Goal: Task Accomplishment & Management: Manage account settings

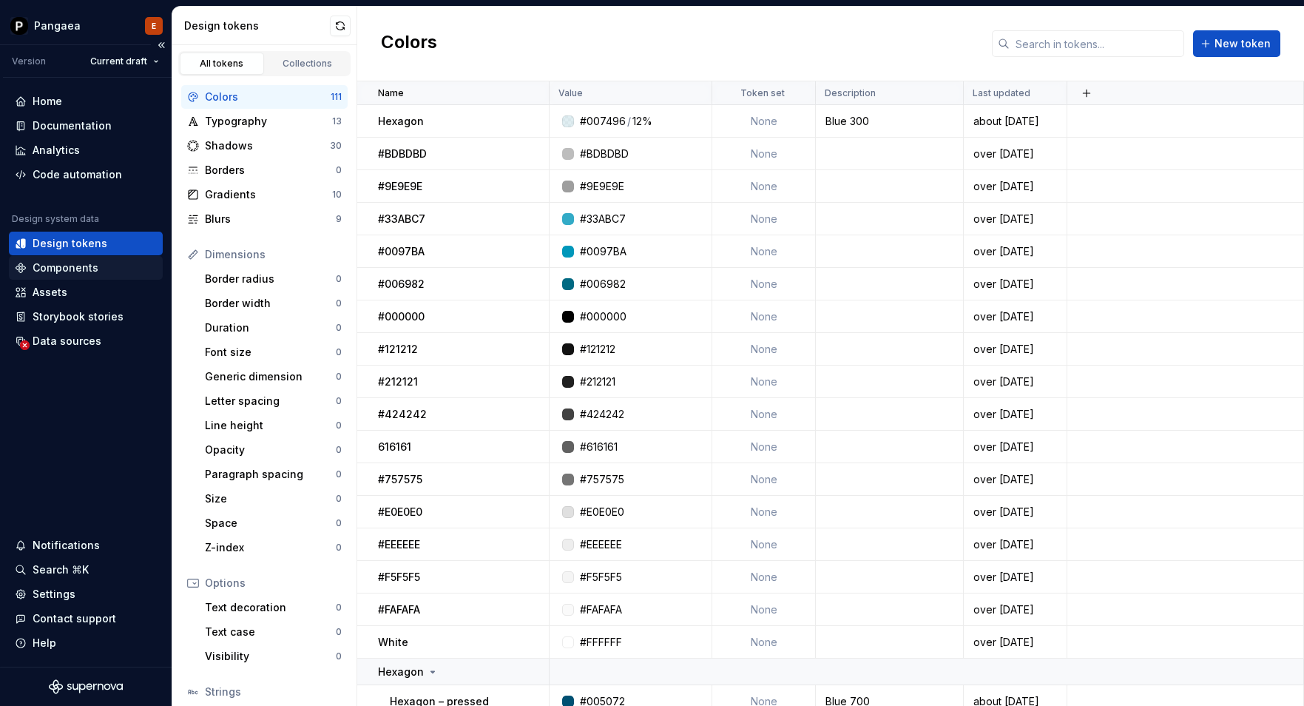
click at [59, 263] on div "Components" at bounding box center [66, 267] width 66 height 15
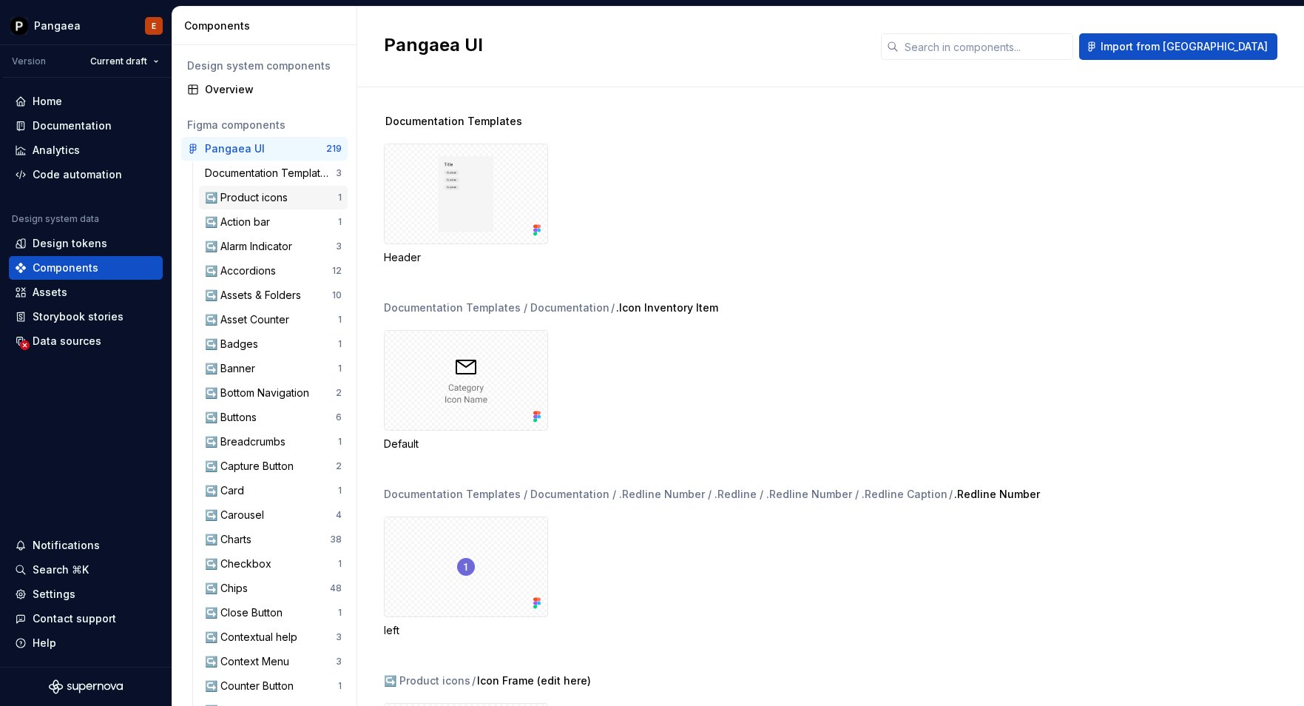
click at [249, 200] on div "↪️ Product icons" at bounding box center [249, 197] width 89 height 15
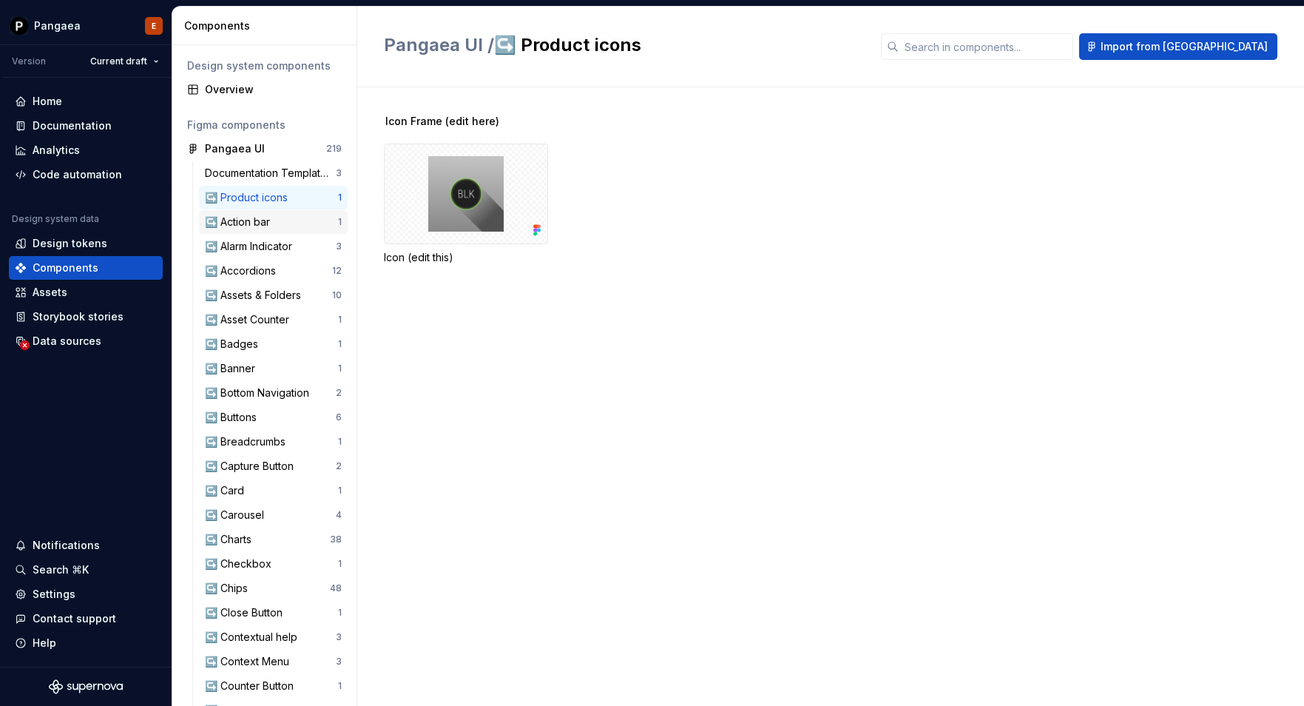
click at [248, 228] on div "↪️ Action bar" at bounding box center [240, 222] width 71 height 15
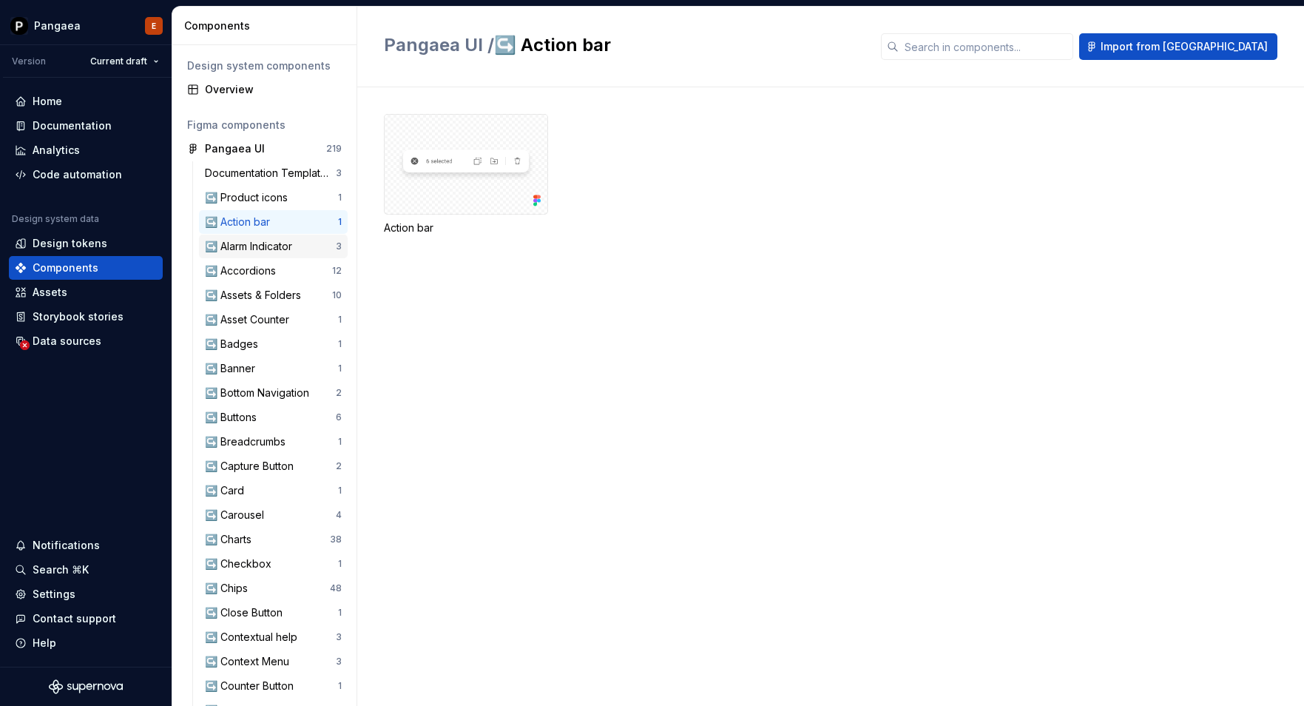
click at [248, 246] on div "↪️ Alarm Indicator" at bounding box center [251, 246] width 93 height 15
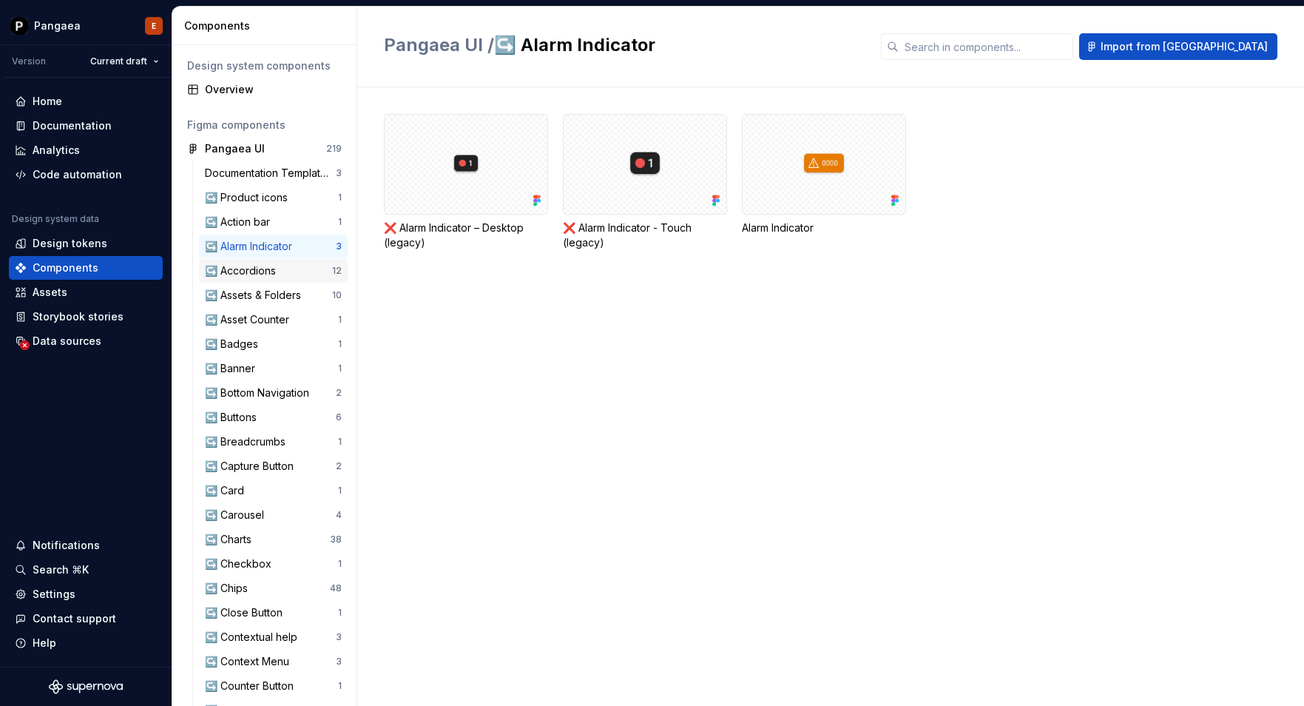
click at [249, 274] on div "↪️ Accordions" at bounding box center [243, 270] width 77 height 15
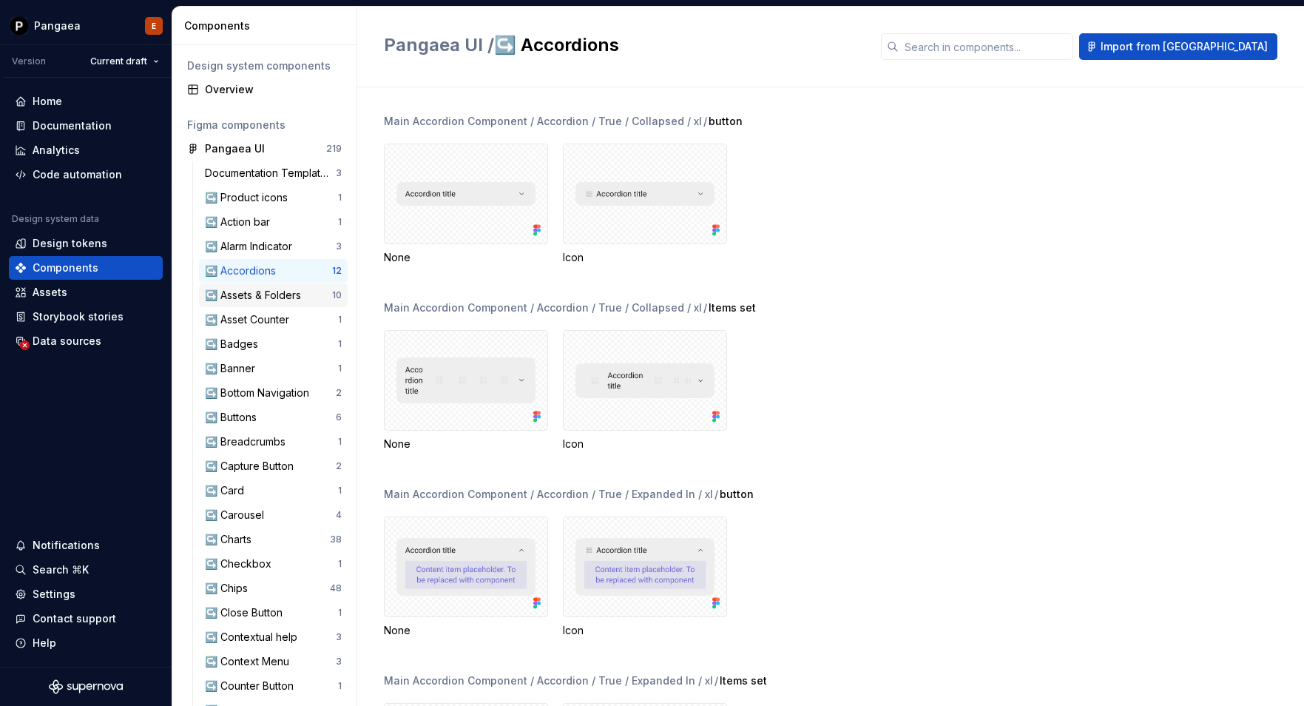
click at [249, 295] on div "↪️ Assets & Folders" at bounding box center [256, 295] width 102 height 15
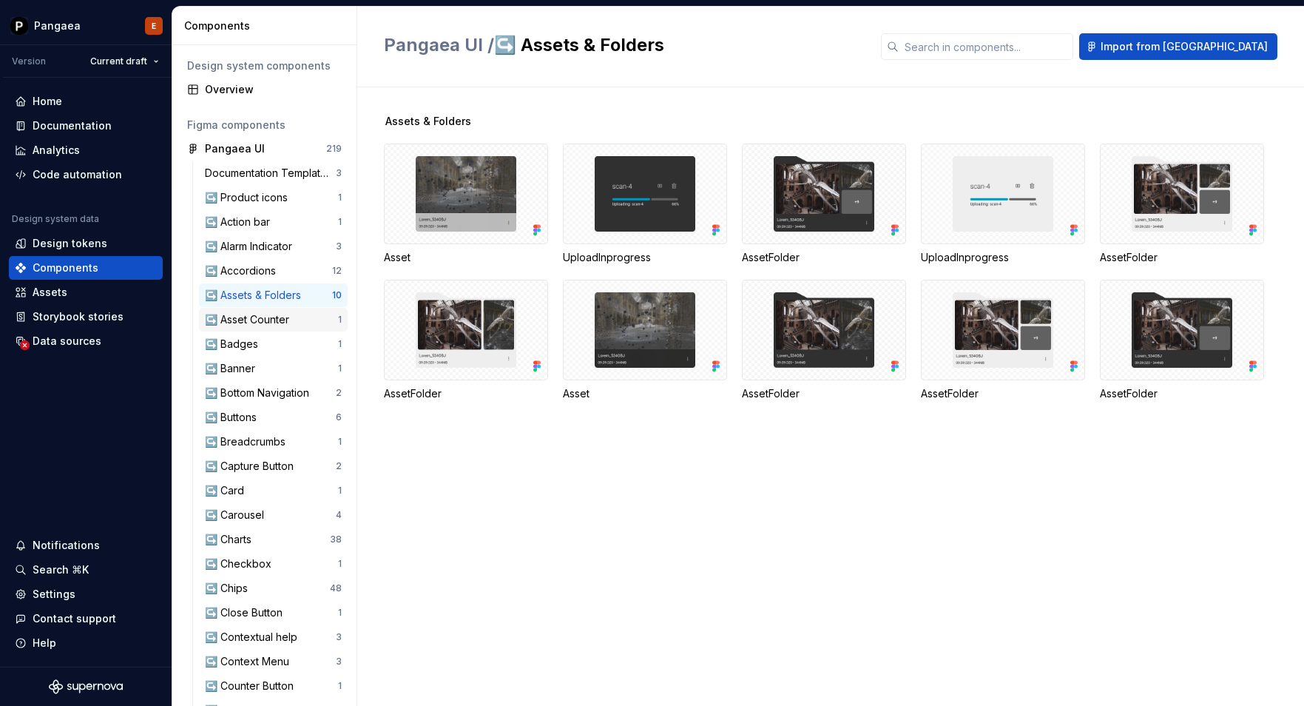
click at [251, 317] on div "↪️ Asset Counter" at bounding box center [250, 319] width 90 height 15
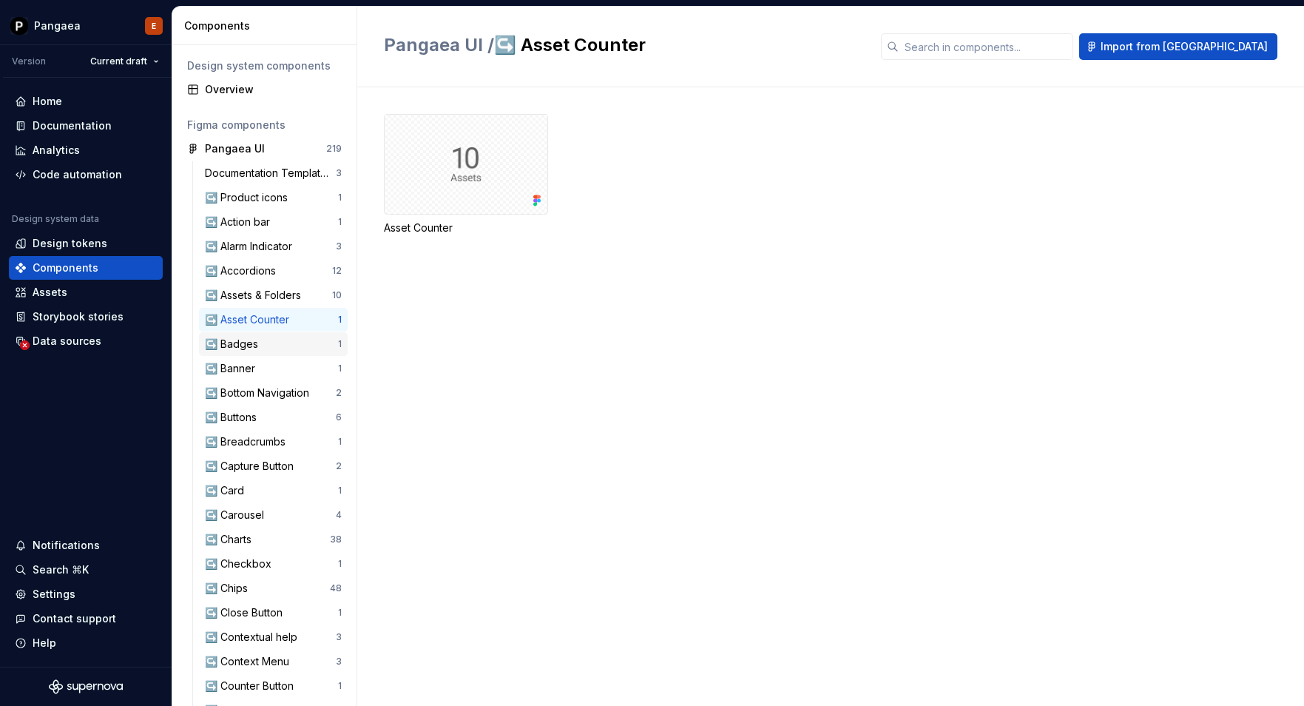
click at [254, 343] on div "↪️ Badges" at bounding box center [234, 344] width 59 height 15
click at [257, 369] on div "↪️ Banner" at bounding box center [233, 368] width 56 height 15
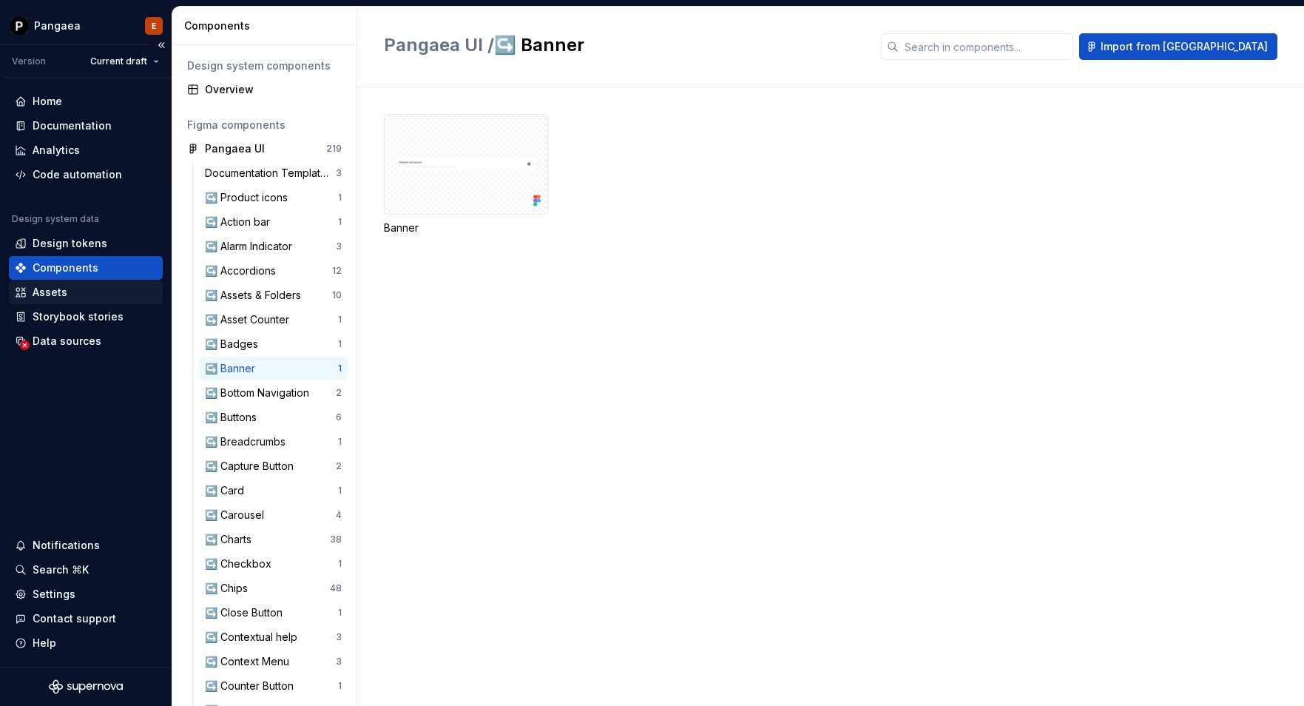
click at [65, 286] on div "Assets" at bounding box center [50, 292] width 35 height 15
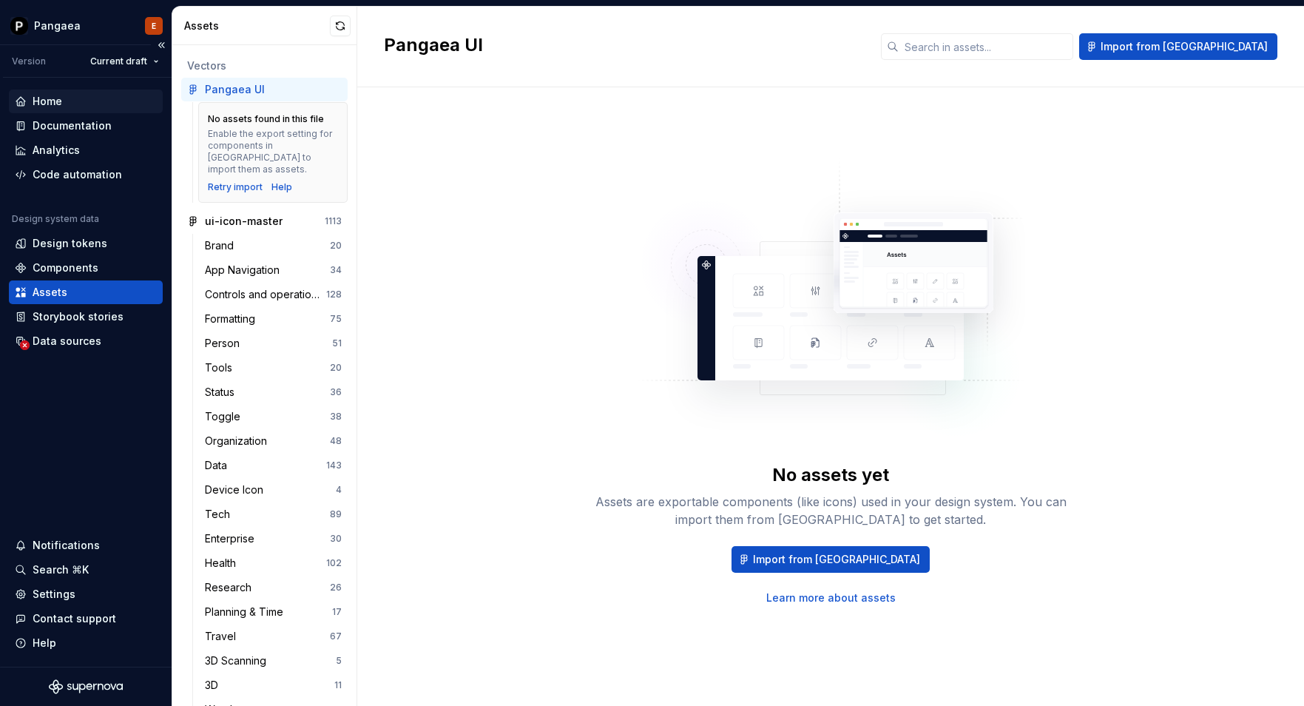
click at [70, 95] on div "Home" at bounding box center [86, 101] width 142 height 15
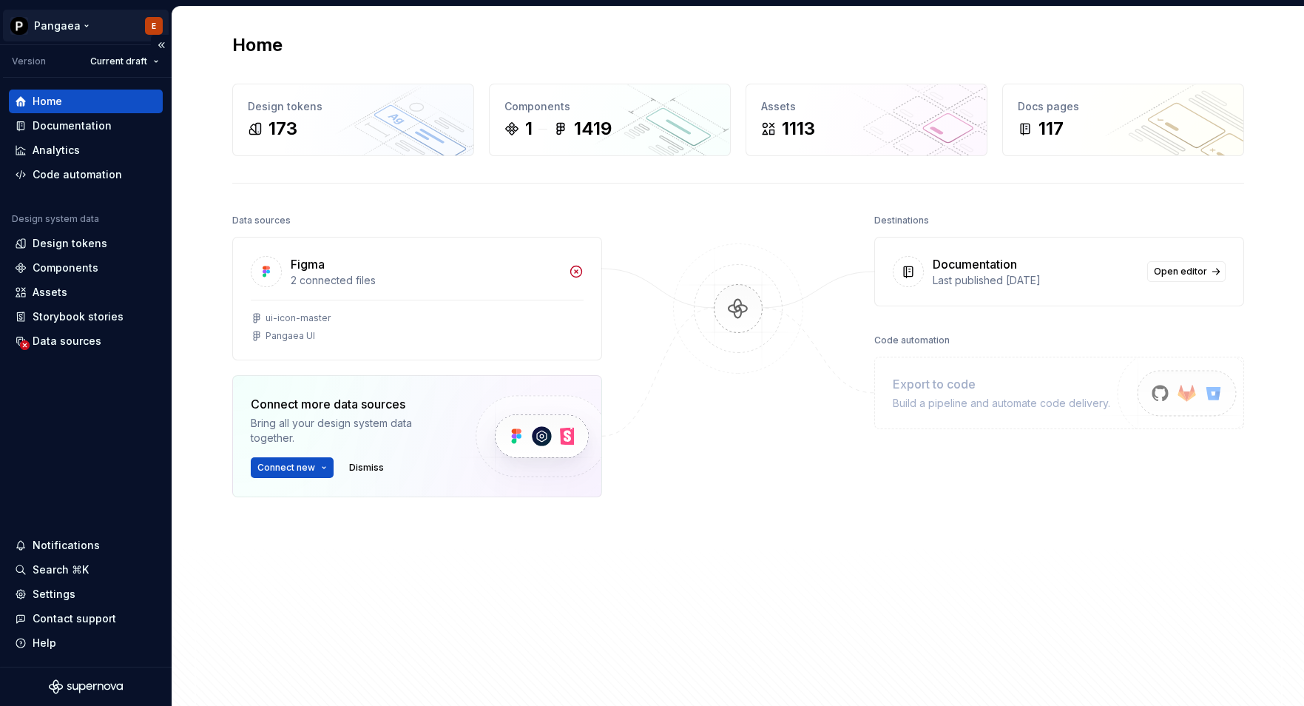
click at [81, 24] on html "Pangaea E Version Current draft Home Documentation Analytics Code automation De…" at bounding box center [652, 353] width 1304 height 706
click at [120, 425] on html "Pangaea E Version Current draft Home Documentation Analytics Code automation De…" at bounding box center [652, 353] width 1304 height 706
click at [88, 23] on html "Pangaea E Version Current draft Home Documentation Analytics Code automation De…" at bounding box center [656, 353] width 1312 height 706
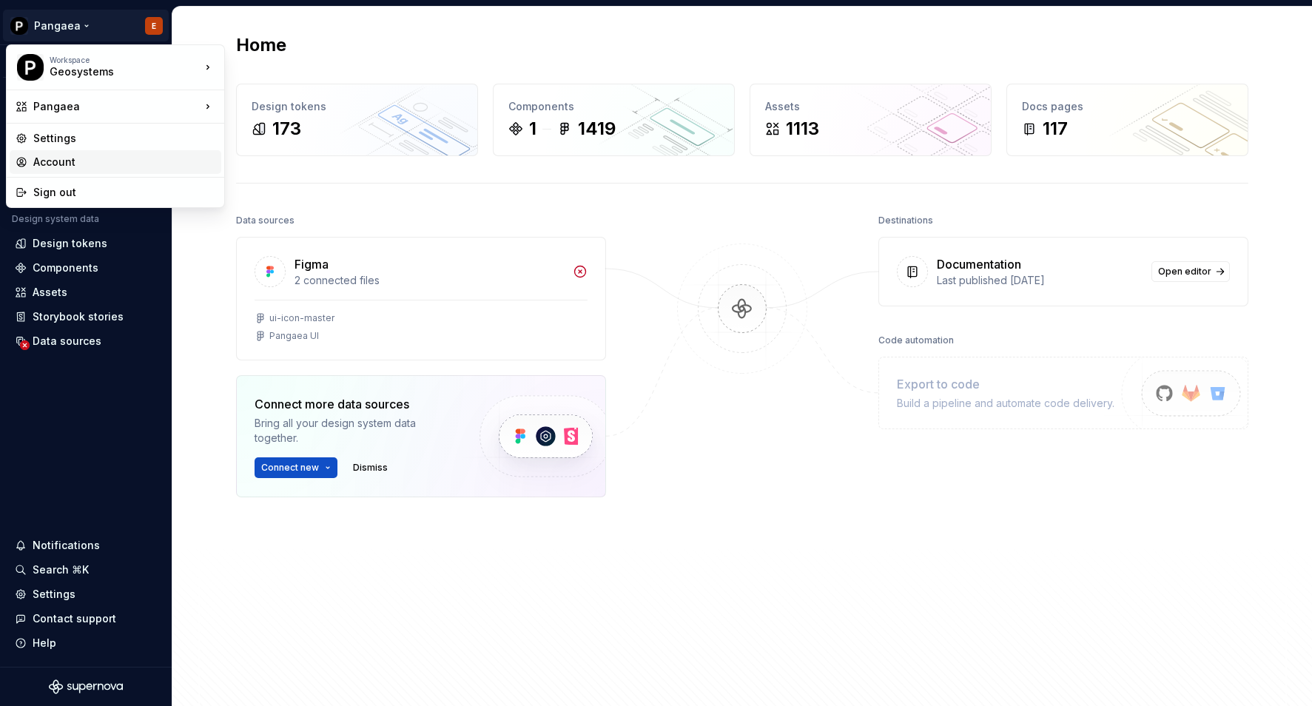
click at [83, 159] on div "Account" at bounding box center [124, 162] width 182 height 15
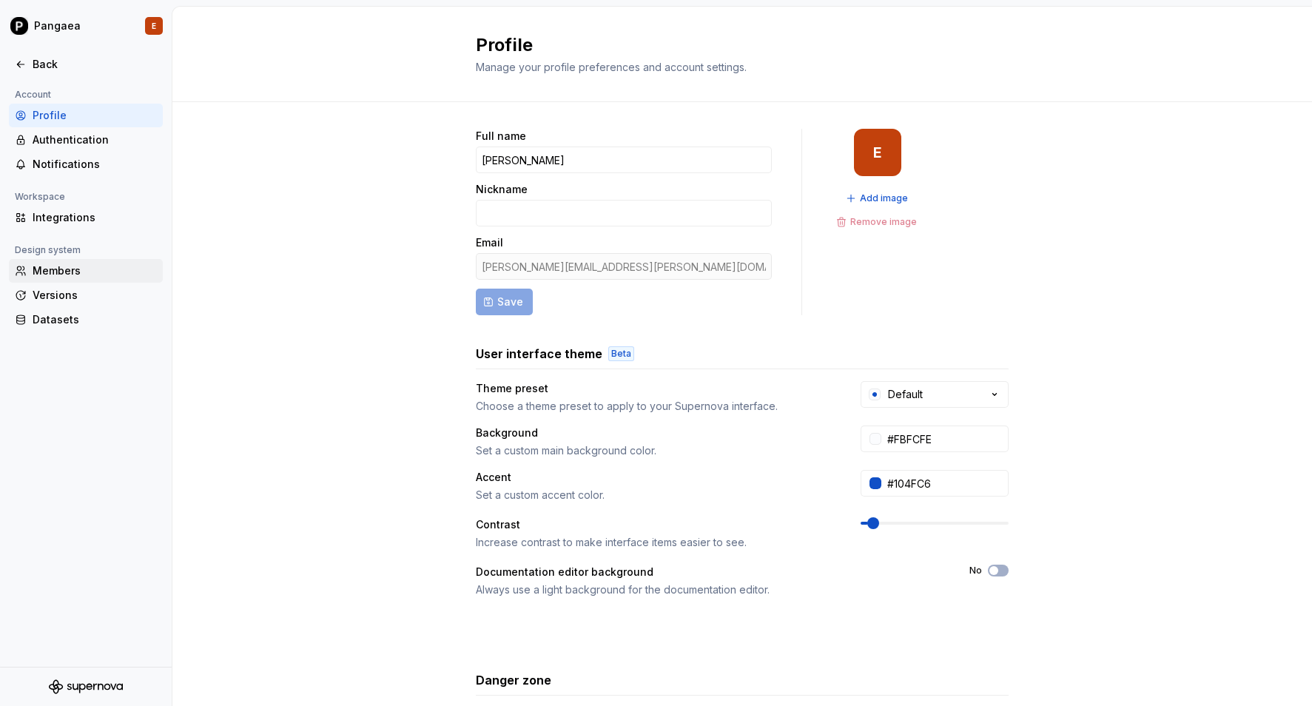
click at [71, 267] on div "Members" at bounding box center [95, 270] width 124 height 15
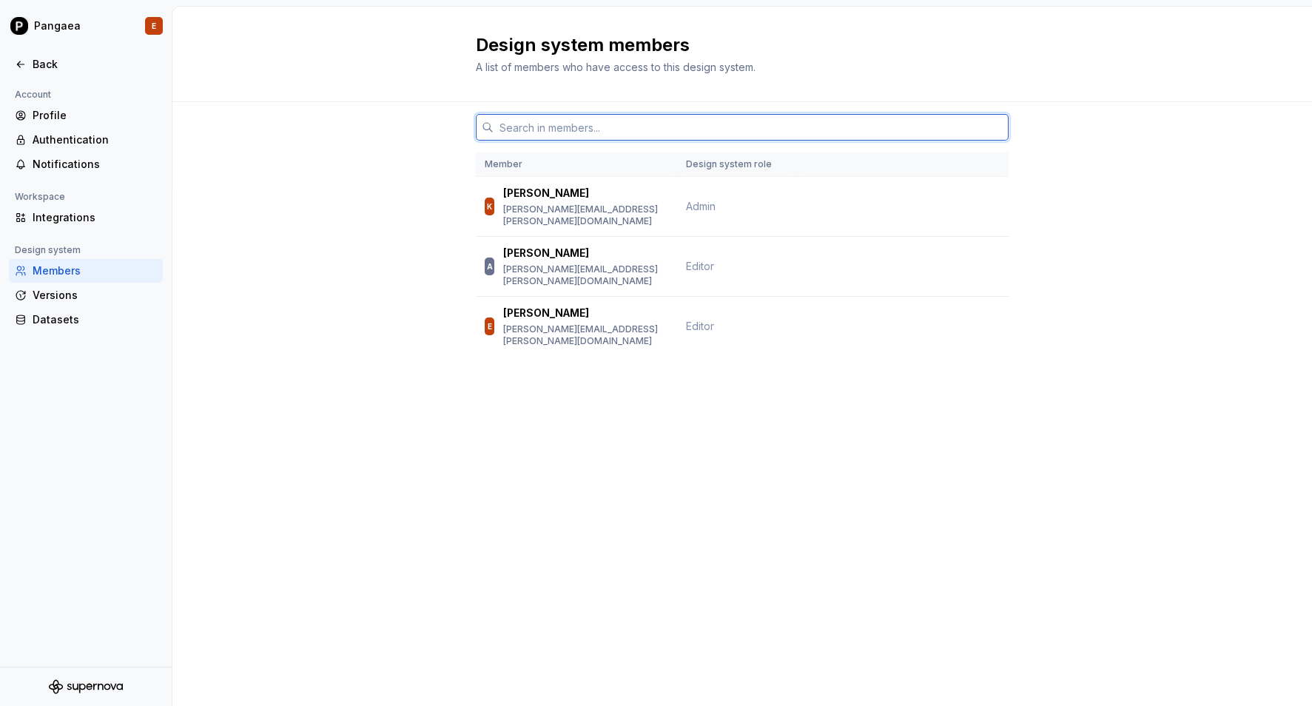
click at [553, 122] on input "text" at bounding box center [750, 127] width 515 height 27
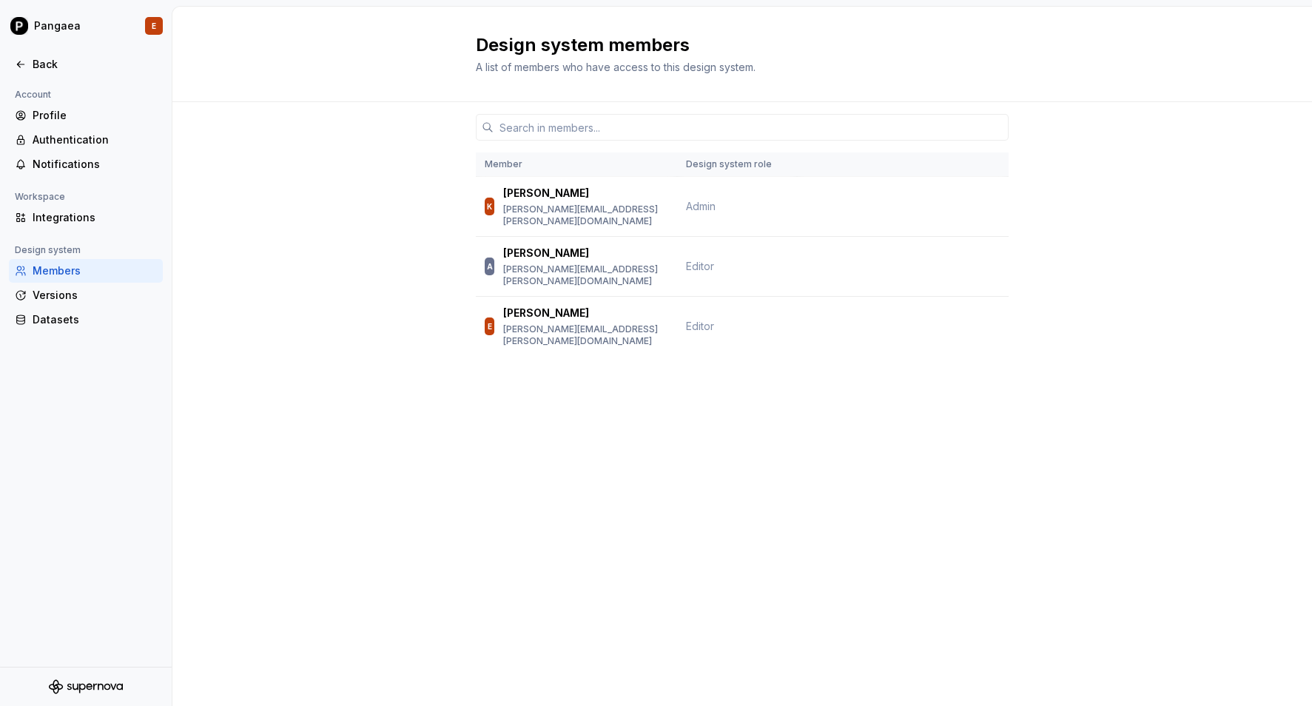
click at [542, 532] on div "Design system members A list of members who have access to this design system. …" at bounding box center [741, 356] width 1139 height 699
click at [583, 114] on input "text" at bounding box center [750, 127] width 515 height 27
click at [470, 124] on div "Member Design system role K Kenyon [EMAIL_ADDRESS][PERSON_NAME][DOMAIN_NAME] Ad…" at bounding box center [741, 257] width 1139 height 310
click at [645, 139] on input "text" at bounding box center [750, 127] width 515 height 27
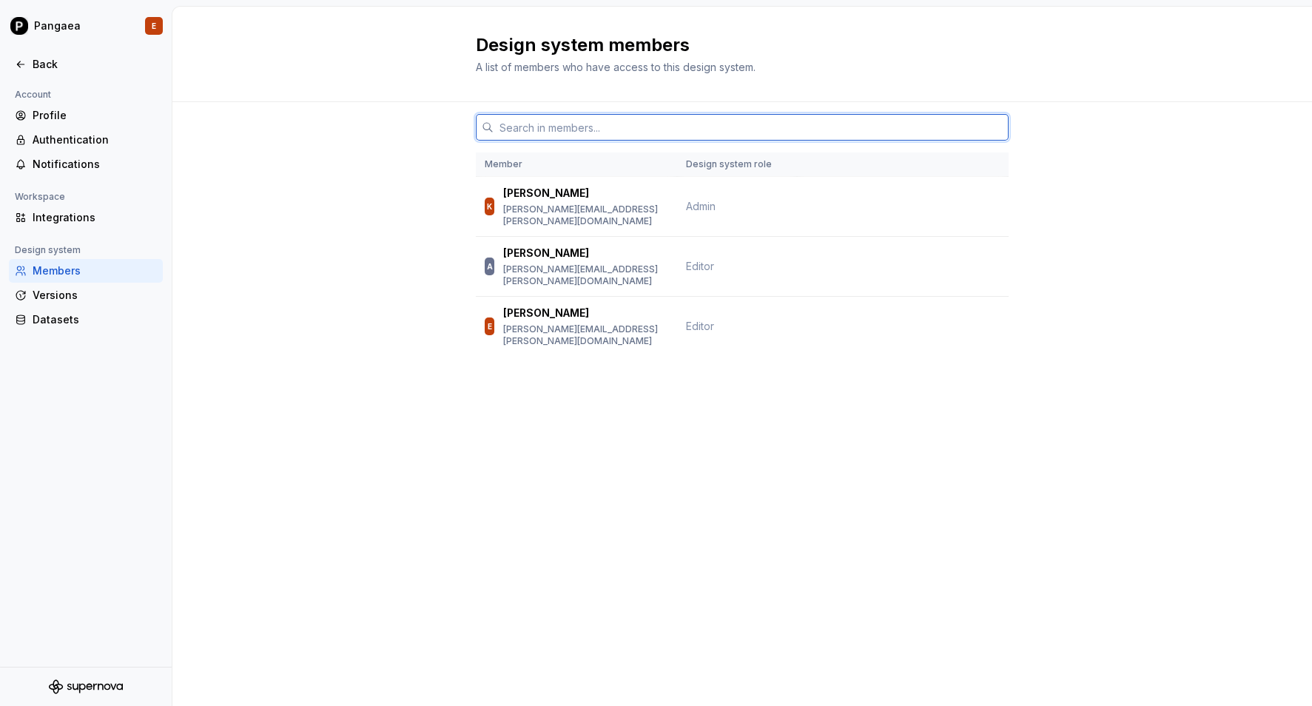
click at [560, 139] on input "text" at bounding box center [750, 127] width 515 height 27
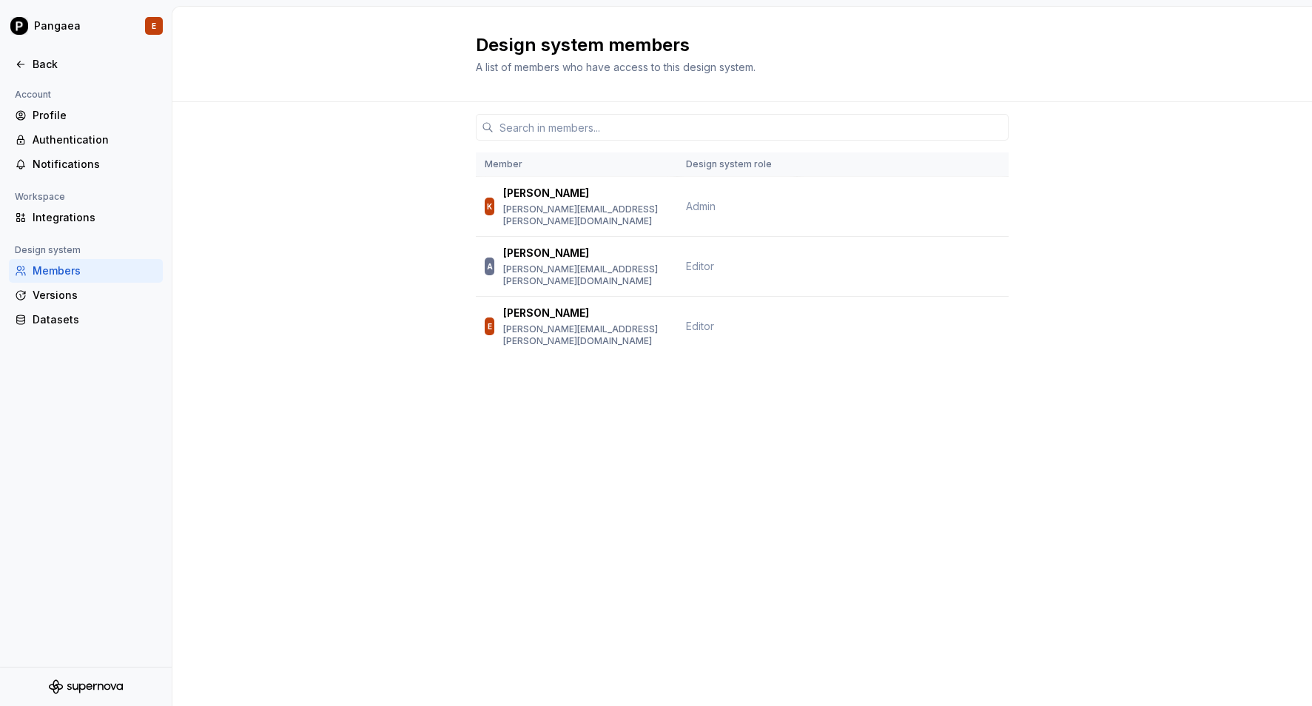
click at [416, 158] on div "Member Design system role K Kenyon [EMAIL_ADDRESS][PERSON_NAME][DOMAIN_NAME] Ad…" at bounding box center [741, 257] width 1139 height 310
click at [303, 335] on div "Member Design system role K Kenyon [EMAIL_ADDRESS][PERSON_NAME][DOMAIN_NAME] Ad…" at bounding box center [741, 257] width 1139 height 310
click at [41, 123] on div "Profile" at bounding box center [86, 116] width 154 height 24
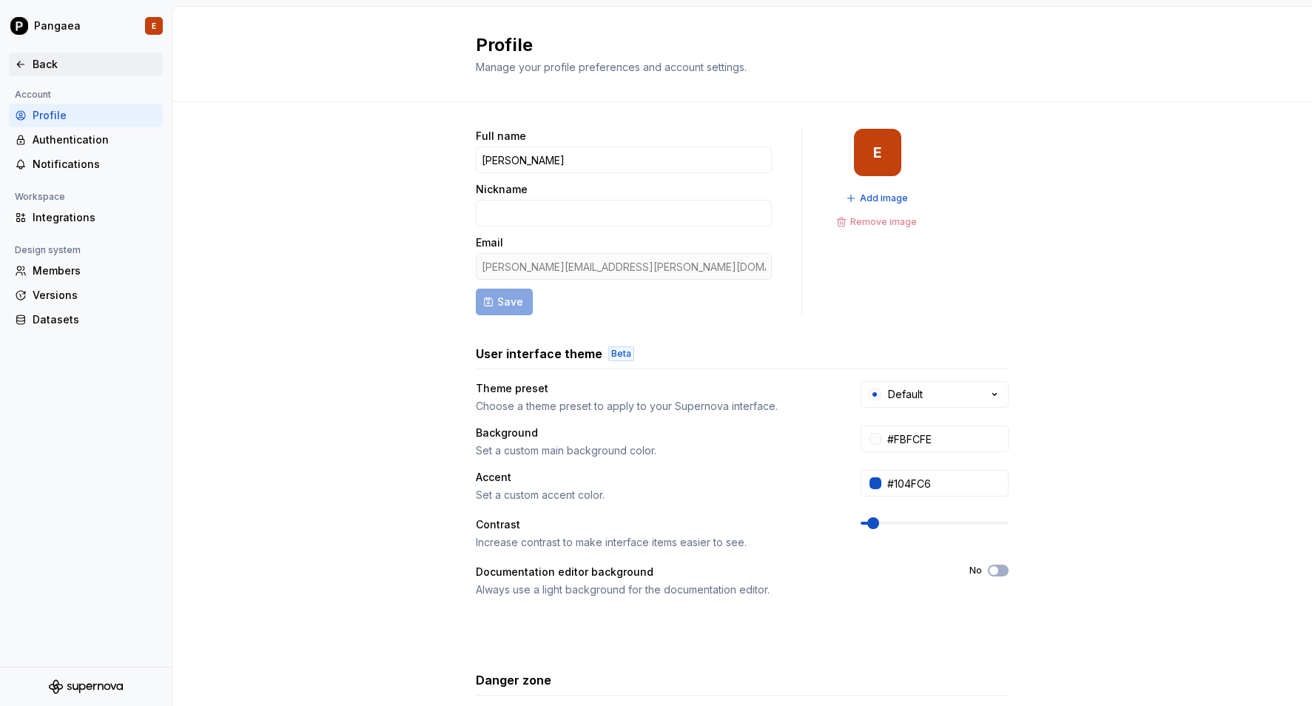
click at [16, 68] on icon at bounding box center [21, 64] width 12 height 12
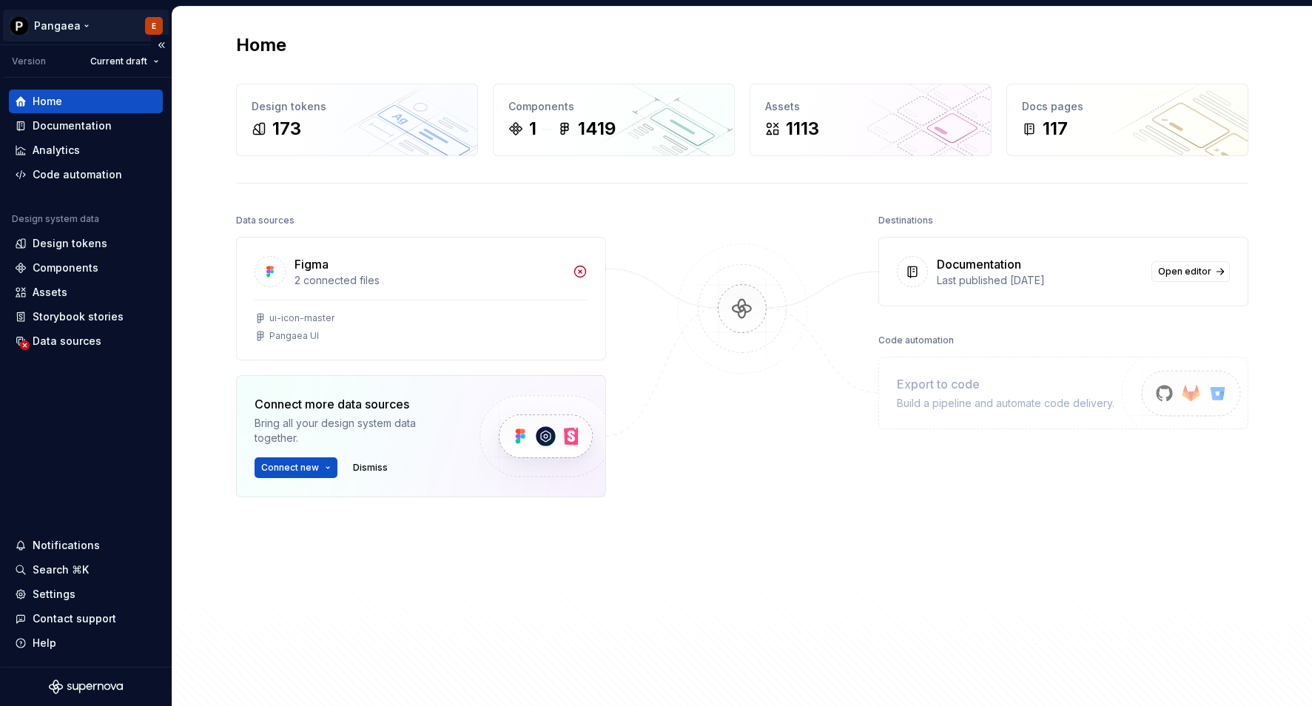
click at [155, 22] on html "Pangaea E Version Current draft Home Documentation Analytics Code automation De…" at bounding box center [656, 353] width 1312 height 706
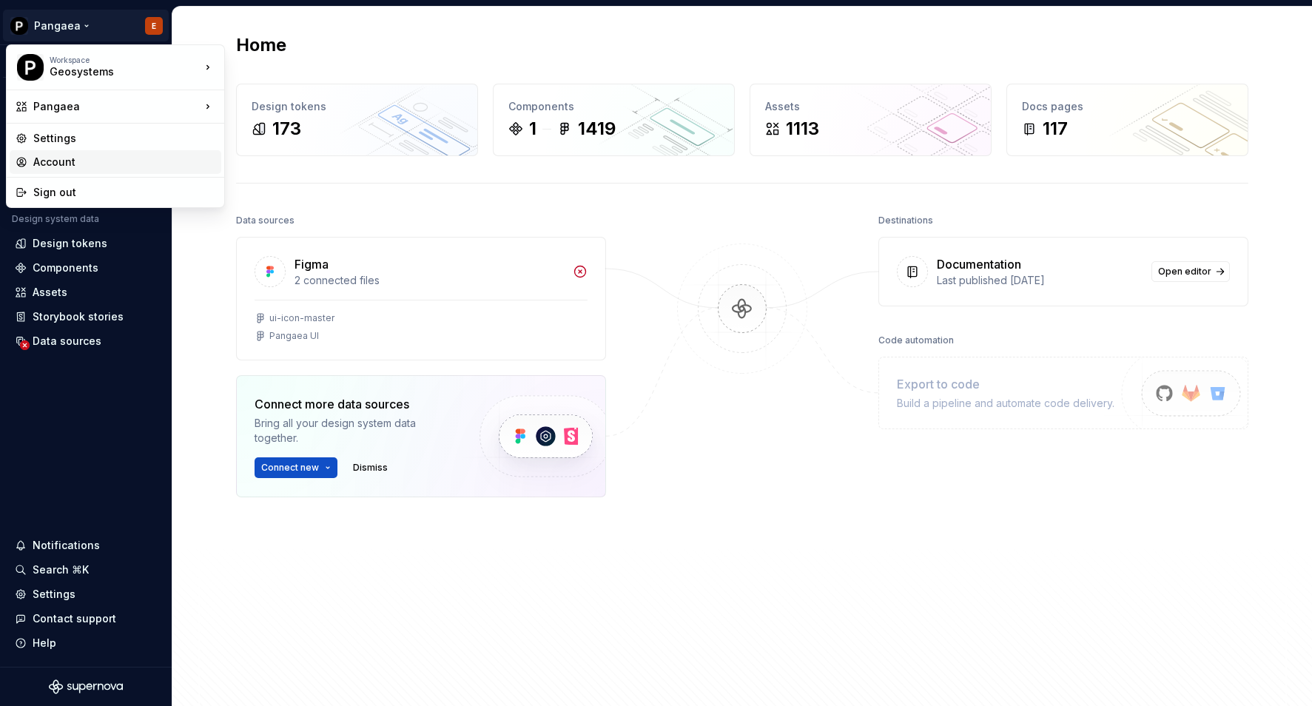
click at [132, 162] on div "Account" at bounding box center [124, 162] width 182 height 15
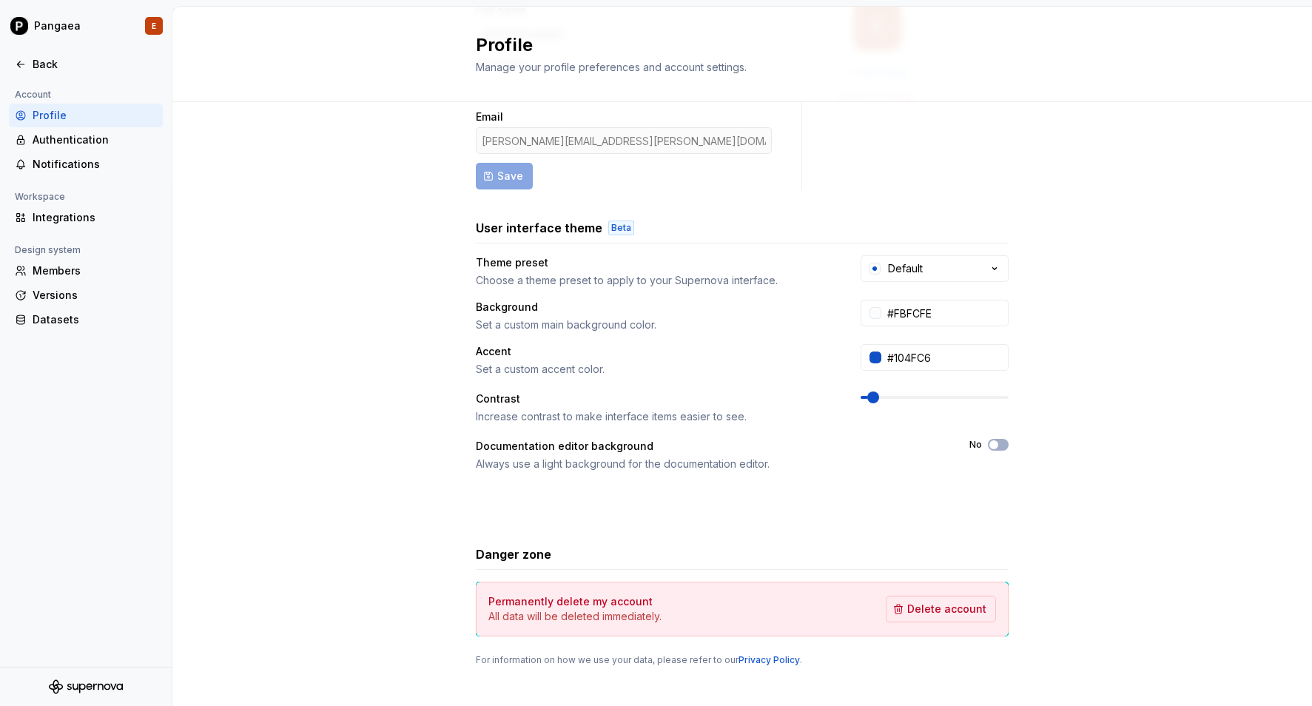
scroll to position [142, 0]
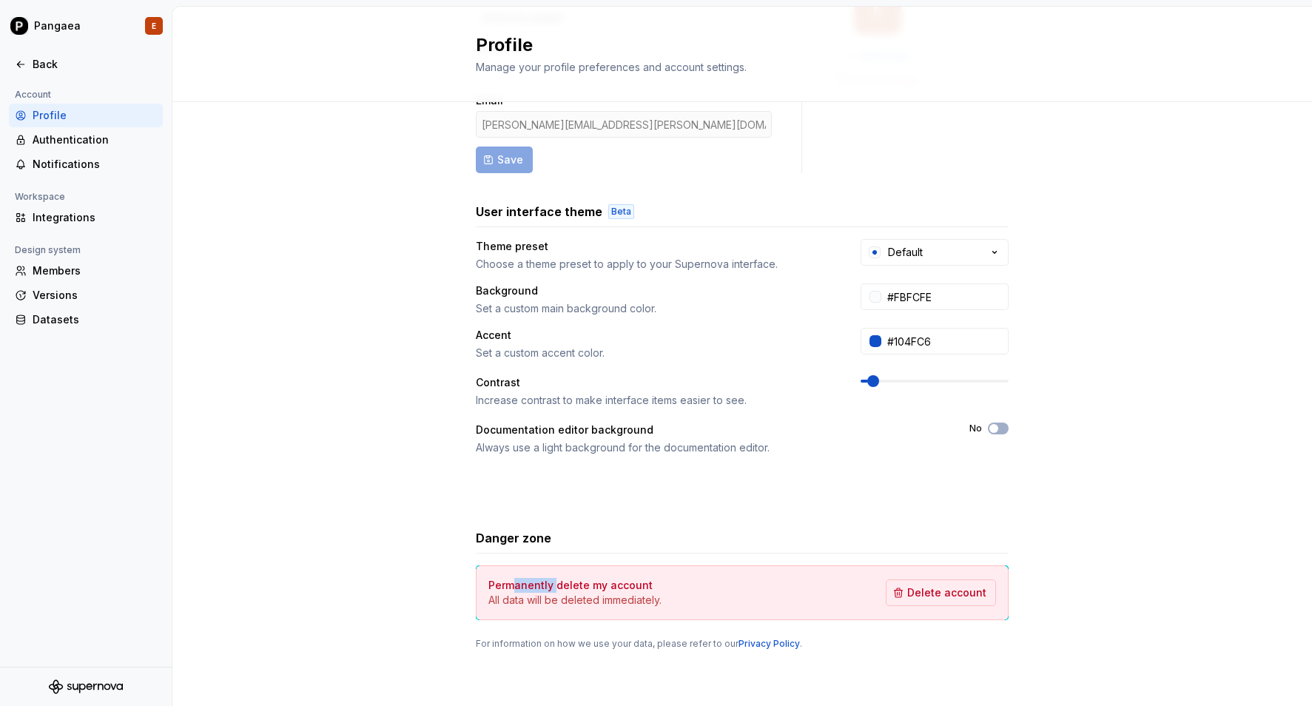
drag, startPoint x: 516, startPoint y: 587, endPoint x: 577, endPoint y: 587, distance: 60.7
click at [569, 587] on h4 "Permanently delete my account" at bounding box center [570, 585] width 164 height 15
